Goal: Find specific fact: Find specific fact

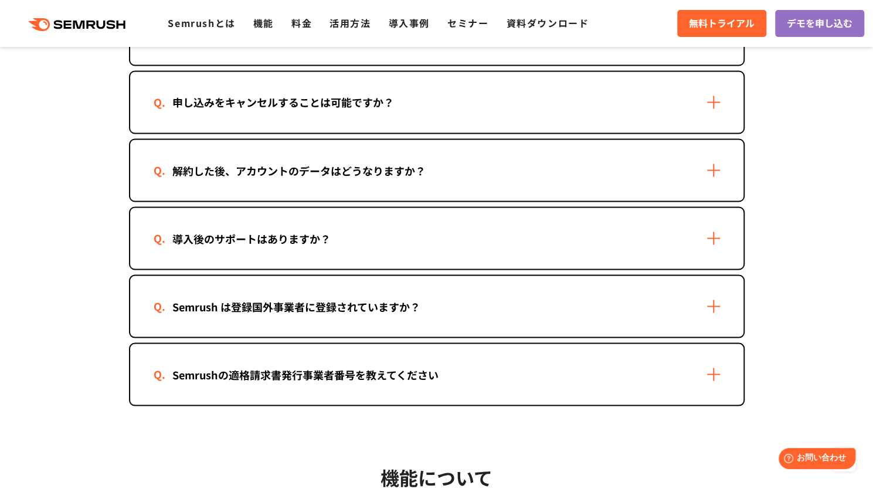
scroll to position [1211, 0]
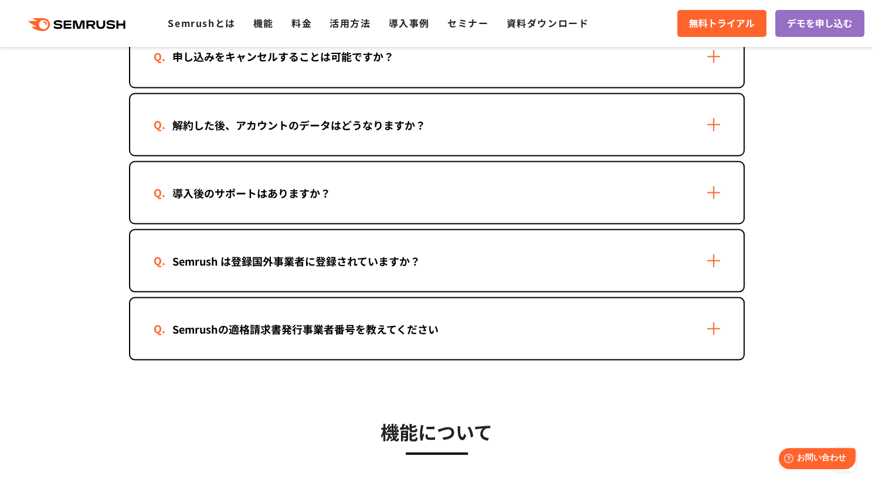
click at [331, 268] on div "Semrush は登録国外事業者に登録されていますか？" at bounding box center [436, 260] width 613 height 61
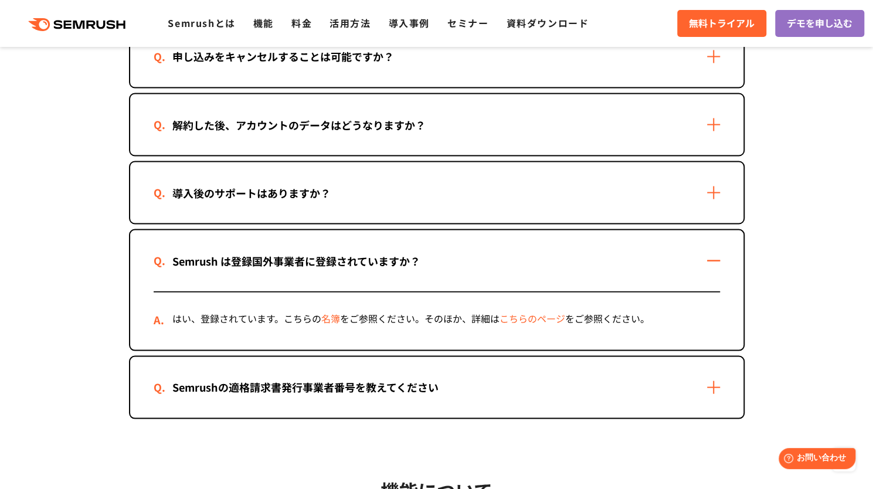
click at [381, 377] on div "Semrushの適格請求書発行事業者番号を教えてください" at bounding box center [436, 386] width 613 height 61
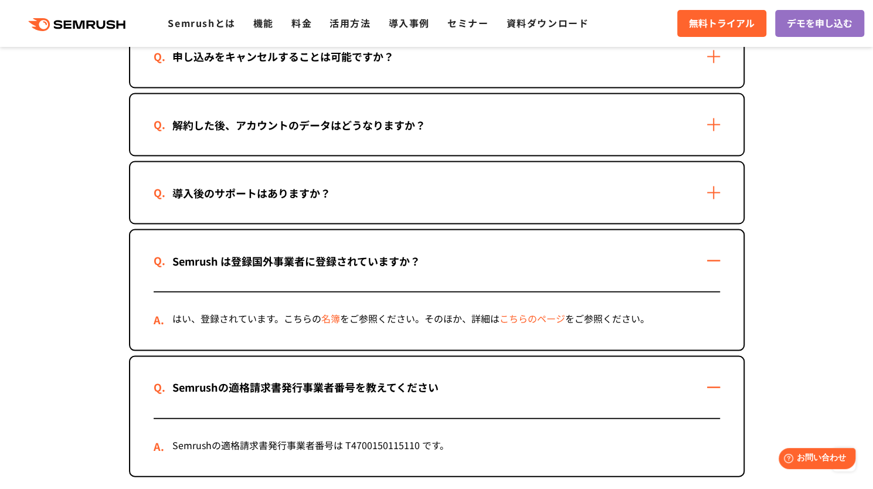
click at [523, 314] on link "こちらのページ" at bounding box center [532, 318] width 66 height 14
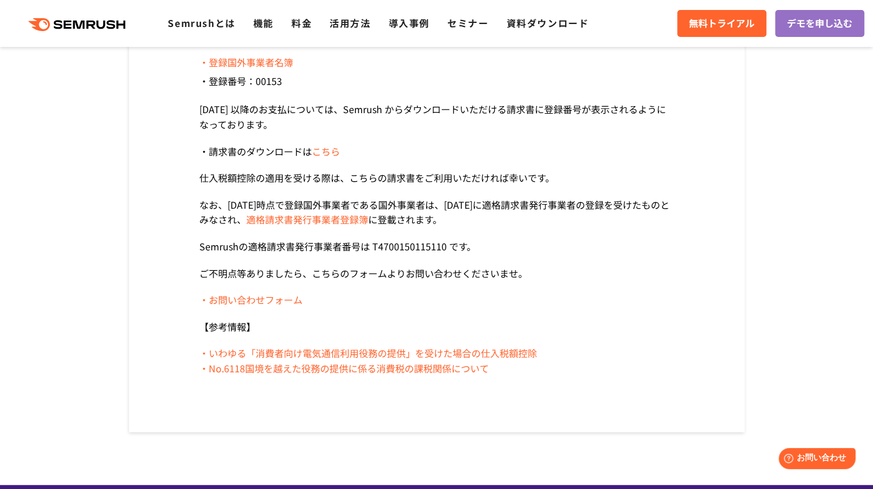
scroll to position [273, 0]
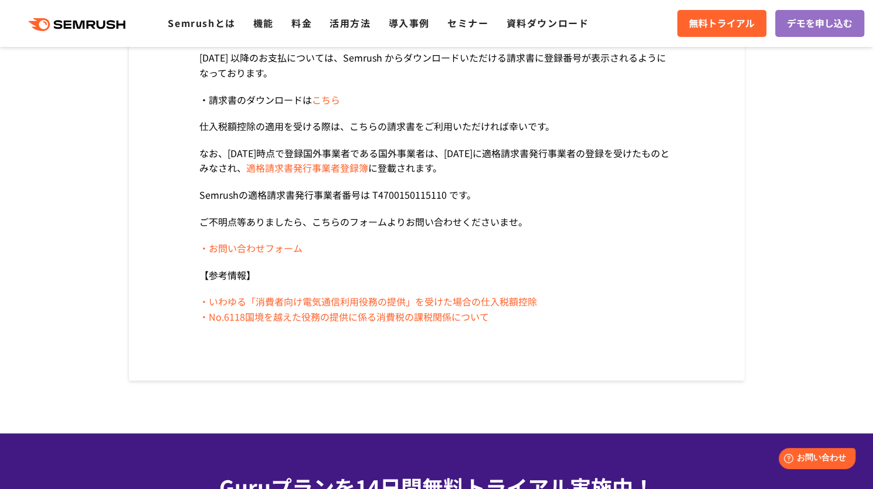
click at [324, 101] on link "こちら" at bounding box center [326, 100] width 28 height 14
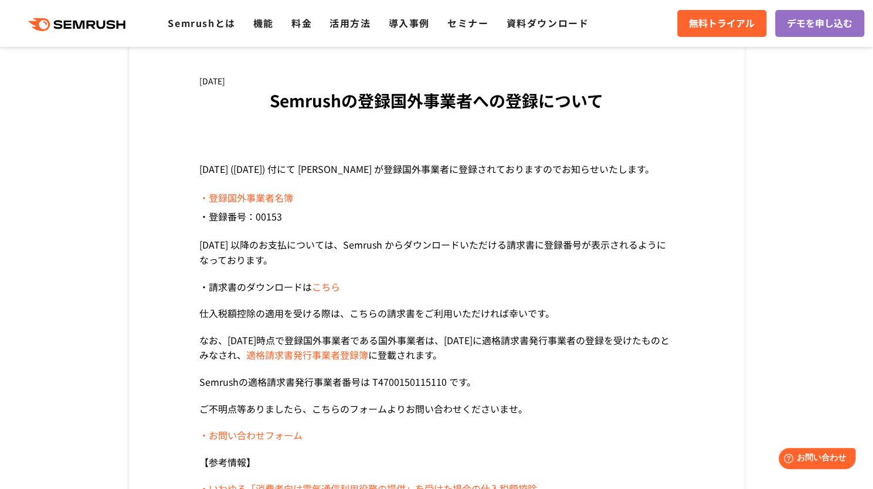
scroll to position [78, 0]
